Goal: Navigation & Orientation: Find specific page/section

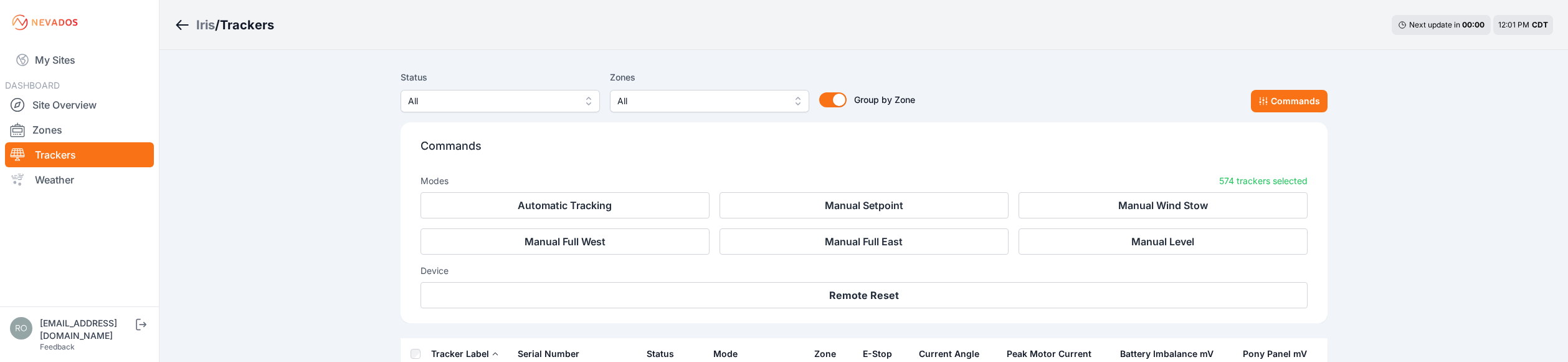
click at [66, 106] on link "Site Overview" at bounding box center [79, 104] width 149 height 25
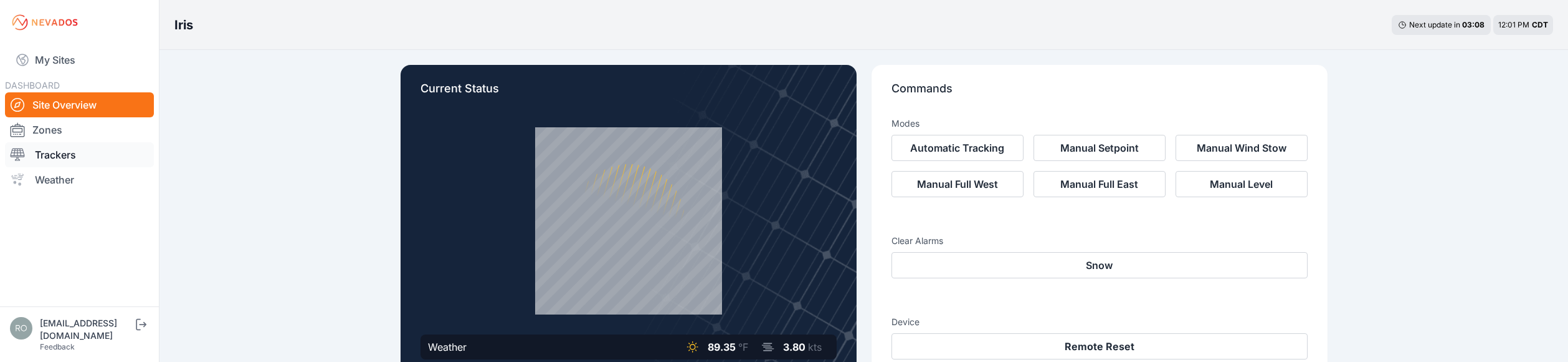
click at [46, 156] on link "Trackers" at bounding box center [79, 155] width 149 height 25
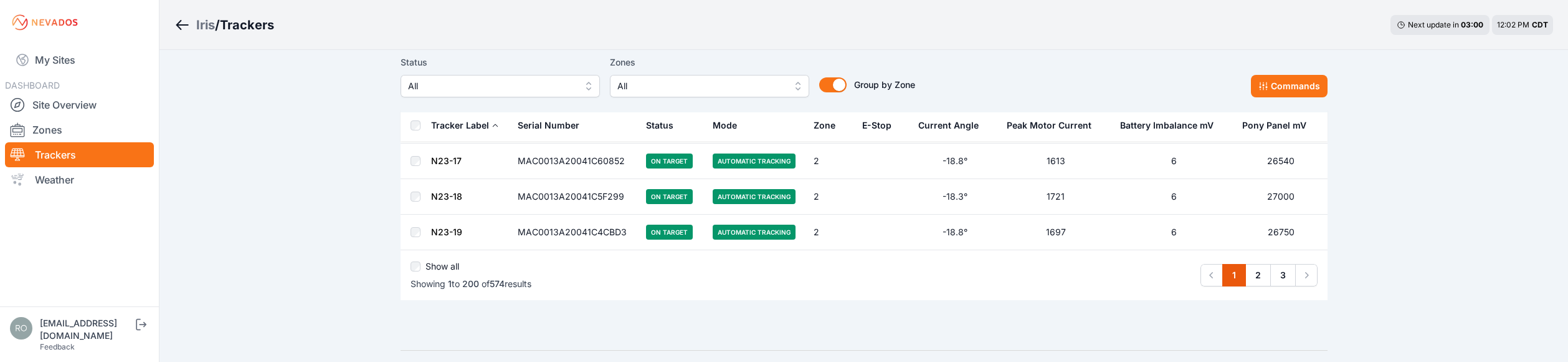
scroll to position [7096, 0]
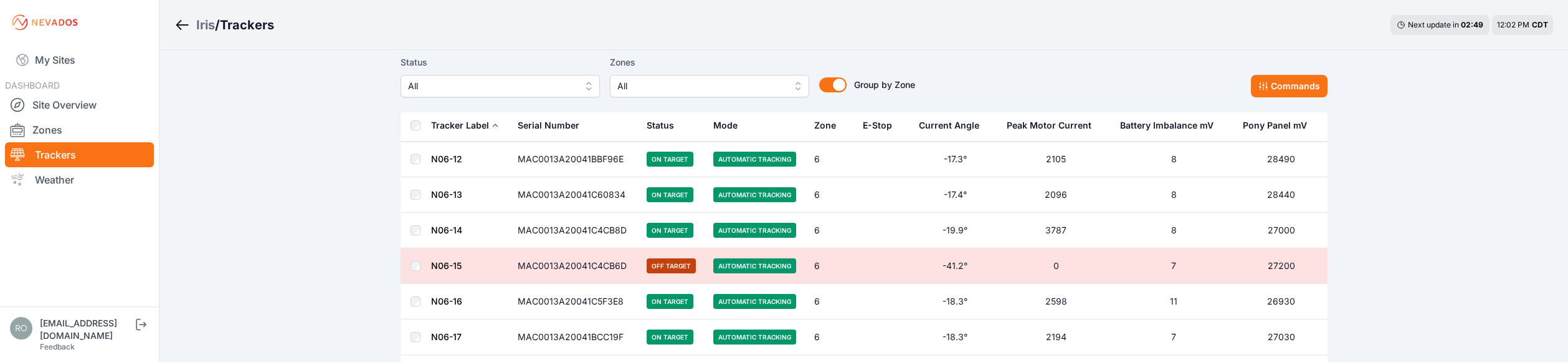
scroll to position [20465, 0]
